Goal: Task Accomplishment & Management: Use online tool/utility

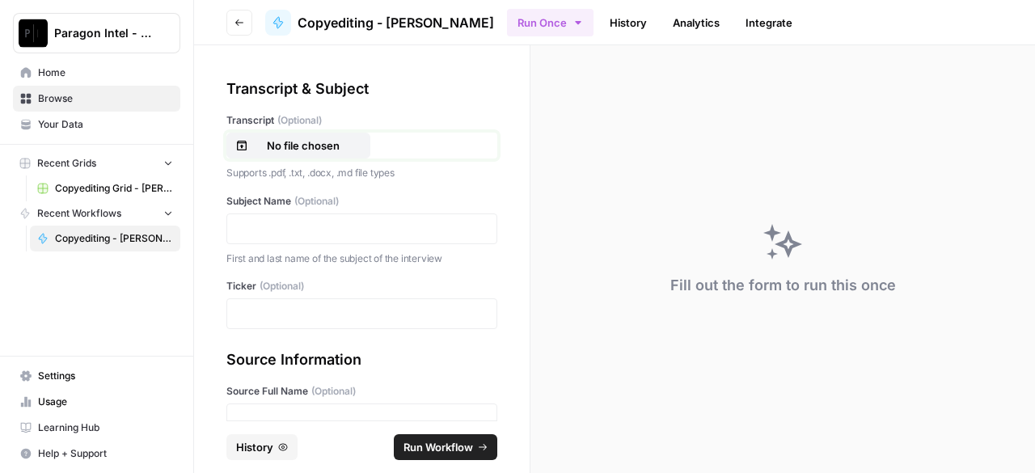
click at [283, 148] on p "No file chosen" at bounding box center [304, 145] width 104 height 16
click at [283, 231] on p at bounding box center [362, 229] width 250 height 16
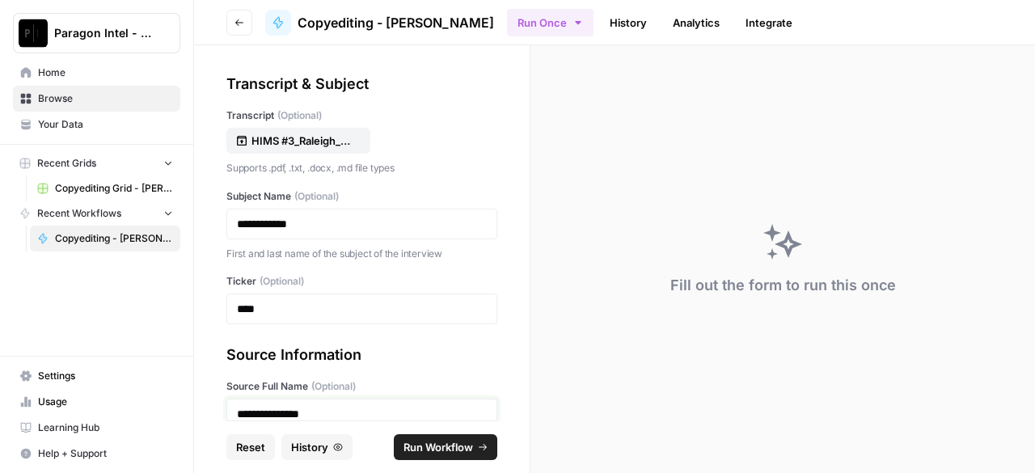
scroll to position [167, 0]
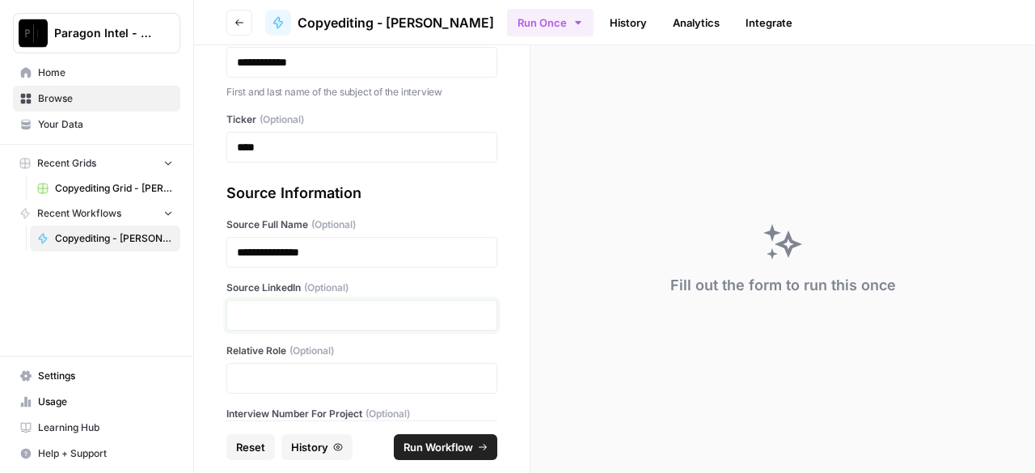
click at [307, 318] on p at bounding box center [362, 315] width 250 height 16
click at [432, 316] on p at bounding box center [362, 315] width 250 height 16
click at [396, 365] on div at bounding box center [361, 378] width 271 height 31
click at [410, 374] on p at bounding box center [362, 378] width 250 height 16
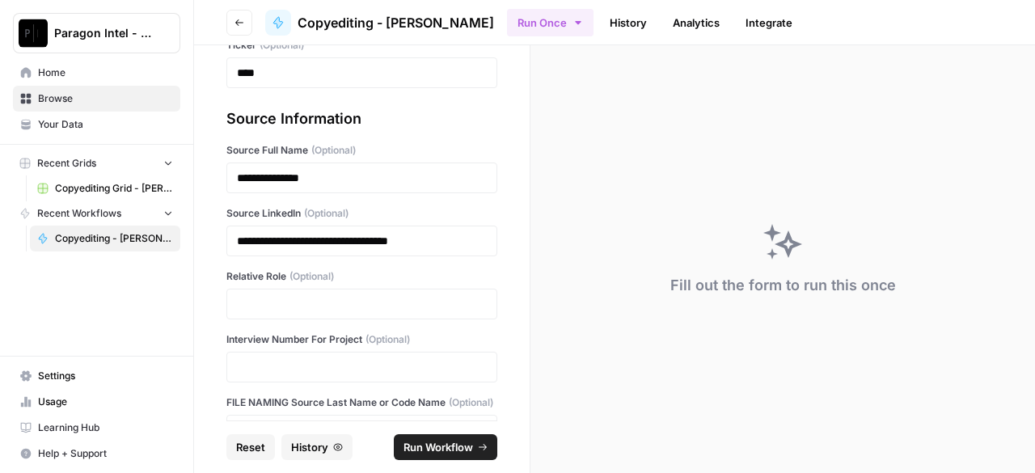
scroll to position [247, 0]
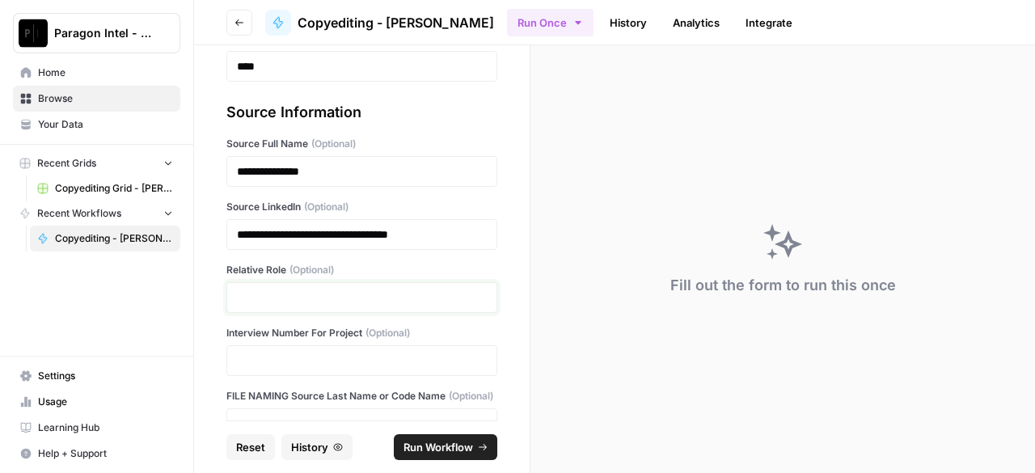
click at [280, 302] on p at bounding box center [362, 298] width 250 height 16
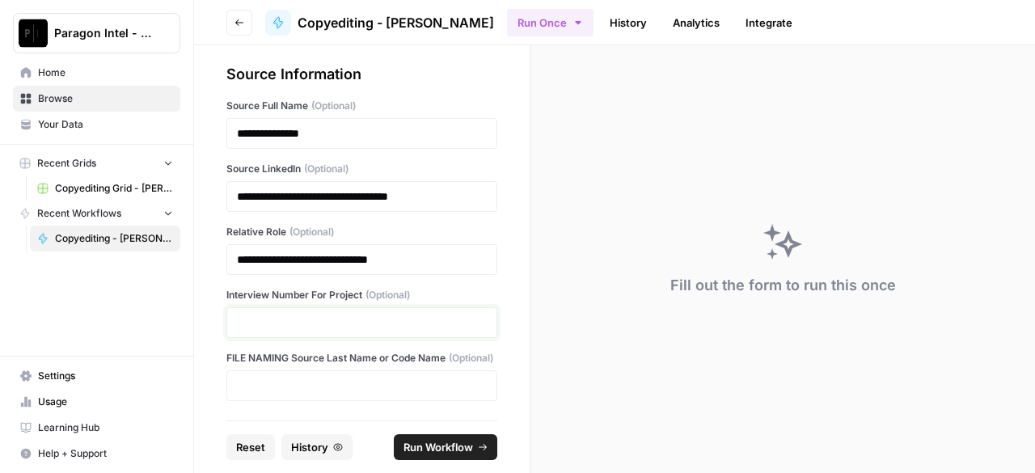
click at [266, 315] on p at bounding box center [362, 323] width 250 height 16
click at [327, 379] on p at bounding box center [362, 386] width 250 height 16
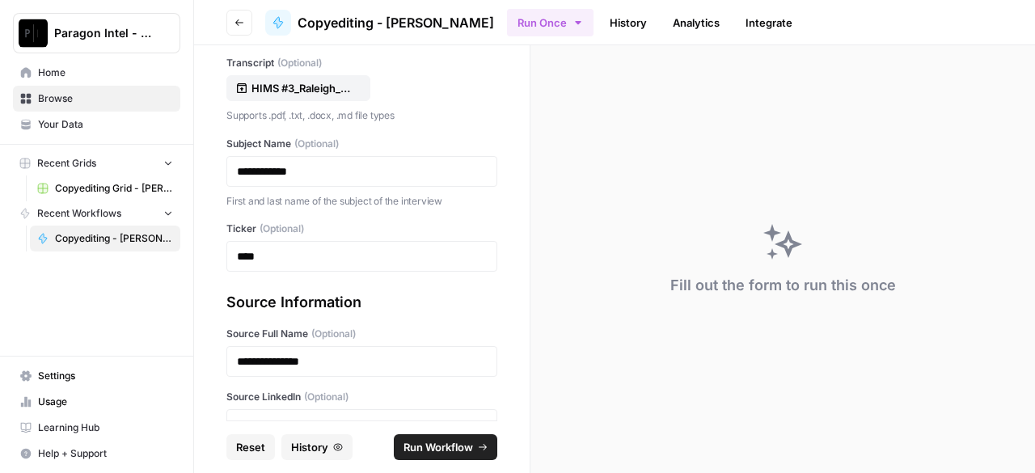
click at [454, 448] on span "Run Workflow" at bounding box center [439, 447] width 70 height 16
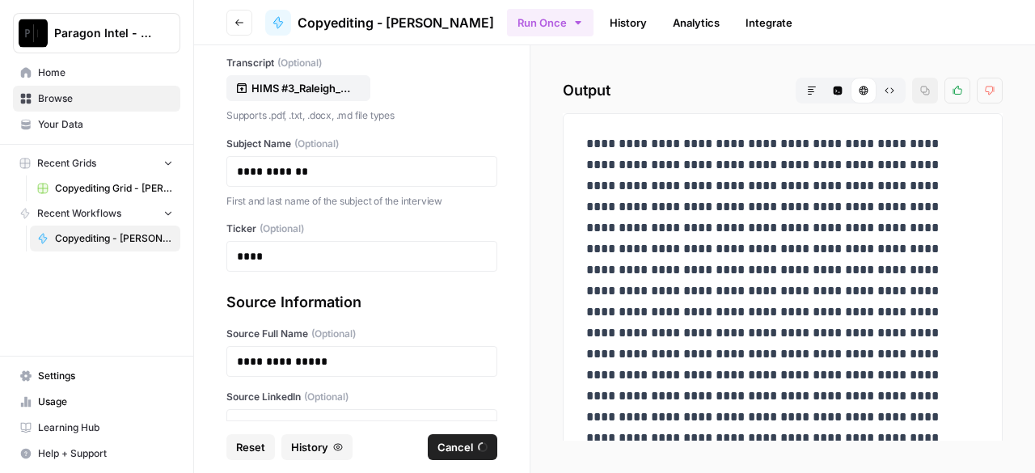
click at [61, 182] on span "Copyediting Grid - [PERSON_NAME]" at bounding box center [114, 188] width 118 height 15
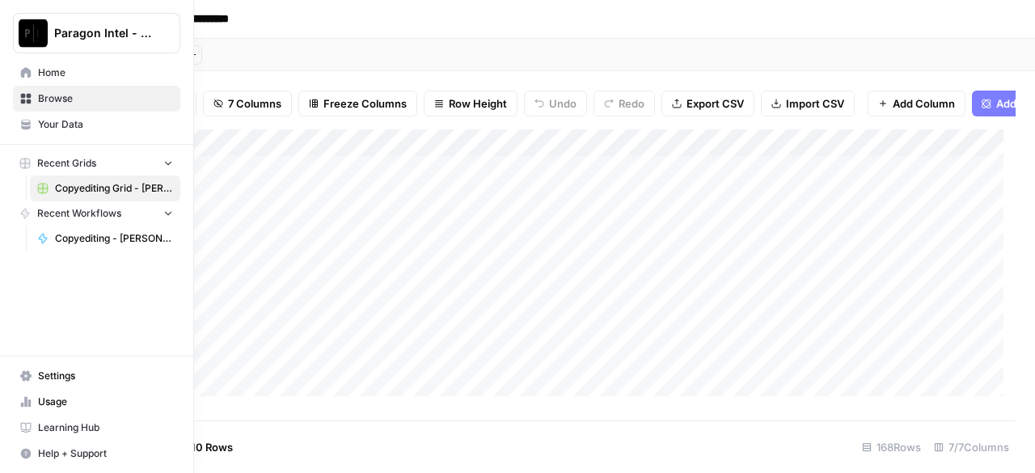
click at [78, 239] on span "Copyediting - [PERSON_NAME]" at bounding box center [114, 238] width 118 height 15
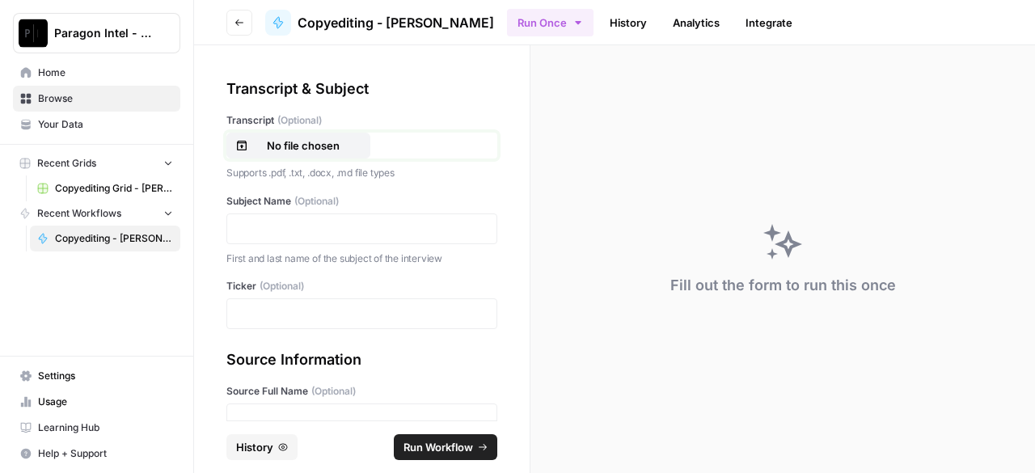
click at [312, 146] on p "No file chosen" at bounding box center [304, 145] width 104 height 16
click at [355, 230] on p at bounding box center [362, 229] width 250 height 16
click at [303, 312] on p at bounding box center [362, 314] width 250 height 16
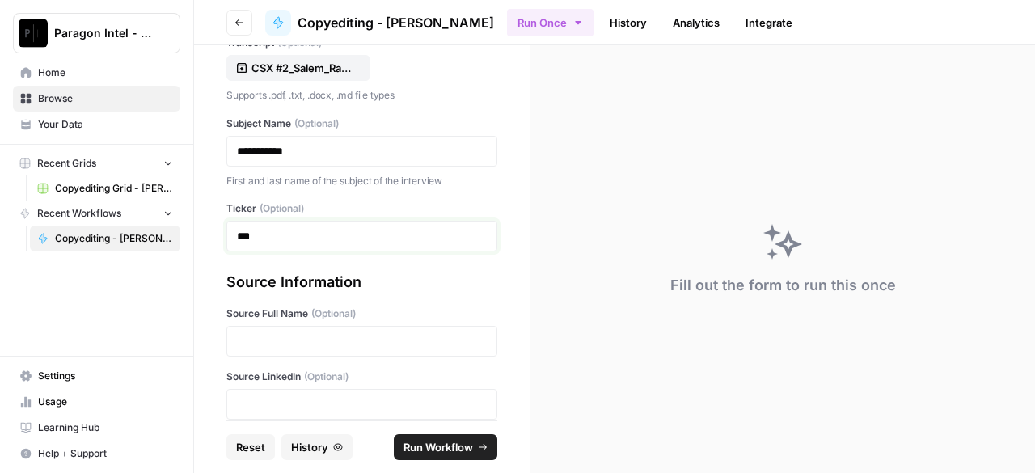
scroll to position [162, 0]
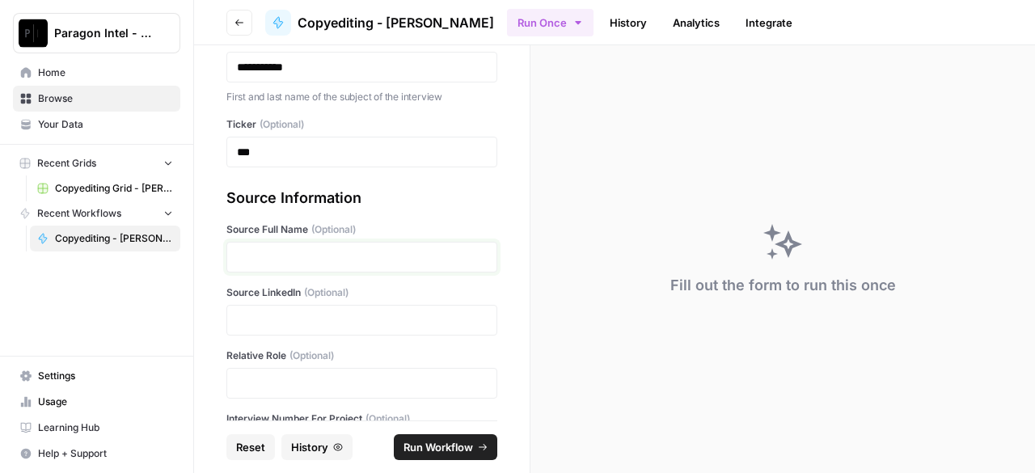
click at [322, 254] on p at bounding box center [362, 257] width 250 height 16
click at [357, 256] on p at bounding box center [362, 257] width 250 height 16
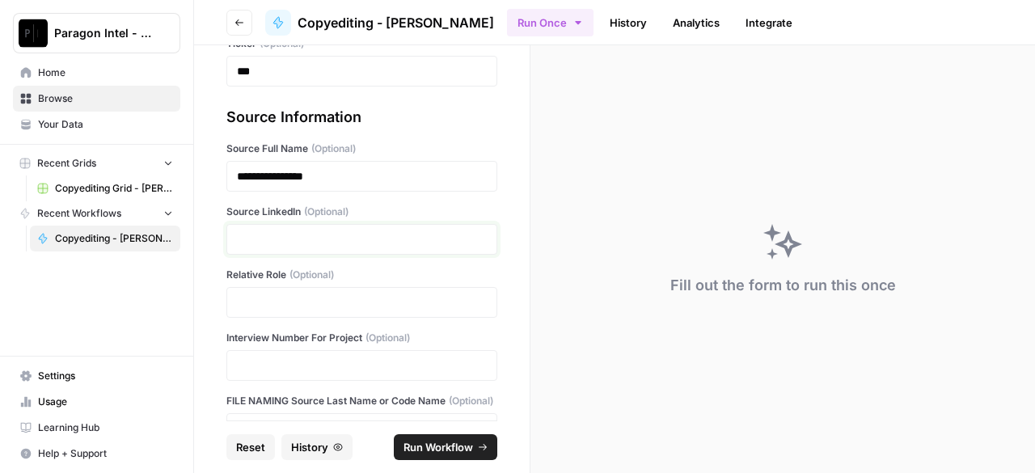
click at [352, 234] on p at bounding box center [362, 239] width 250 height 16
click at [391, 236] on p at bounding box center [362, 239] width 250 height 16
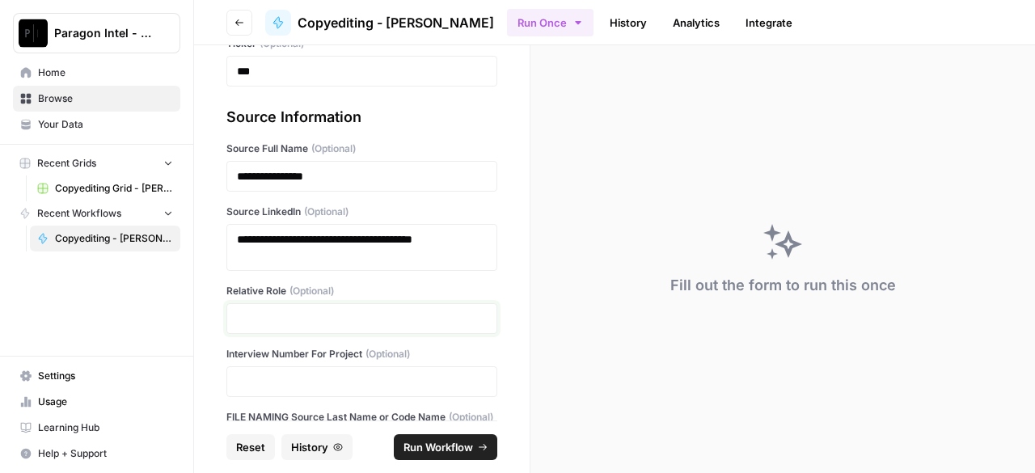
click at [431, 316] on p at bounding box center [362, 319] width 250 height 16
click at [312, 308] on div at bounding box center [361, 318] width 271 height 31
click at [312, 313] on p at bounding box center [362, 319] width 250 height 16
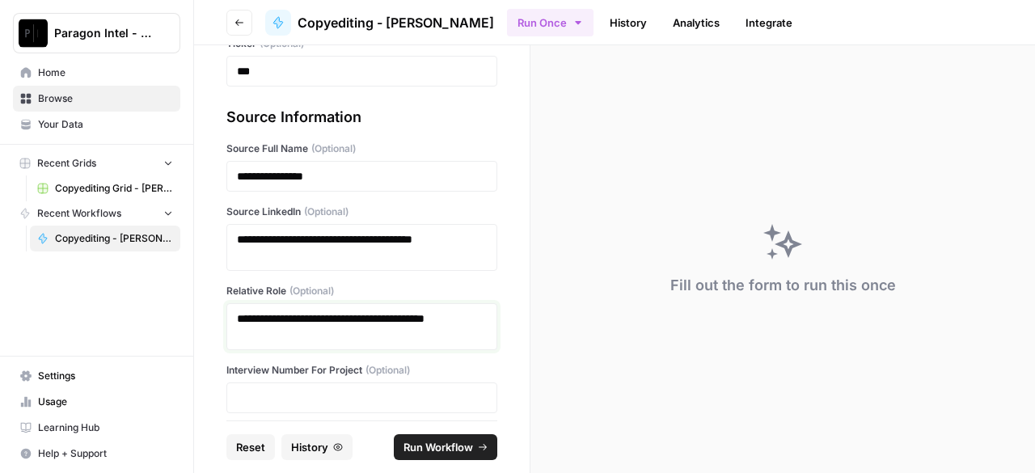
scroll to position [332, 0]
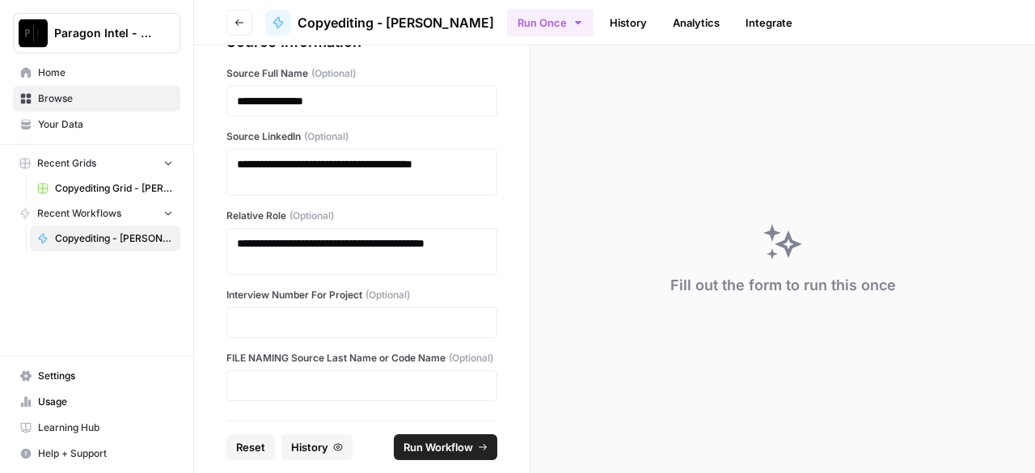
click at [309, 320] on div at bounding box center [361, 322] width 271 height 31
click at [374, 315] on p at bounding box center [362, 323] width 250 height 16
click at [353, 387] on p at bounding box center [362, 386] width 250 height 16
click at [438, 447] on span "Run Workflow" at bounding box center [439, 447] width 70 height 16
